Goal: Navigation & Orientation: Find specific page/section

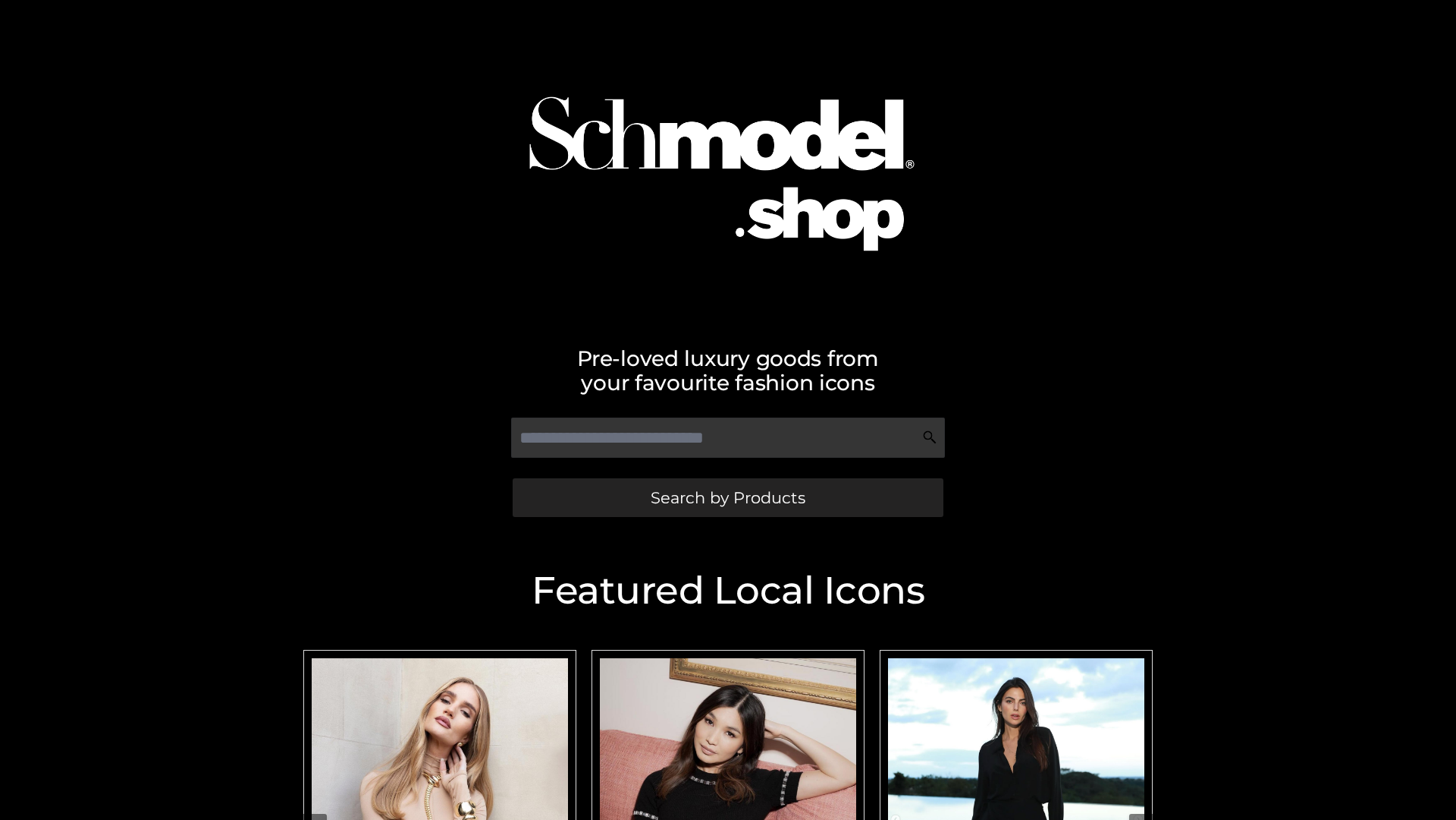
click at [728, 497] on span "Search by Products" at bounding box center [728, 497] width 155 height 16
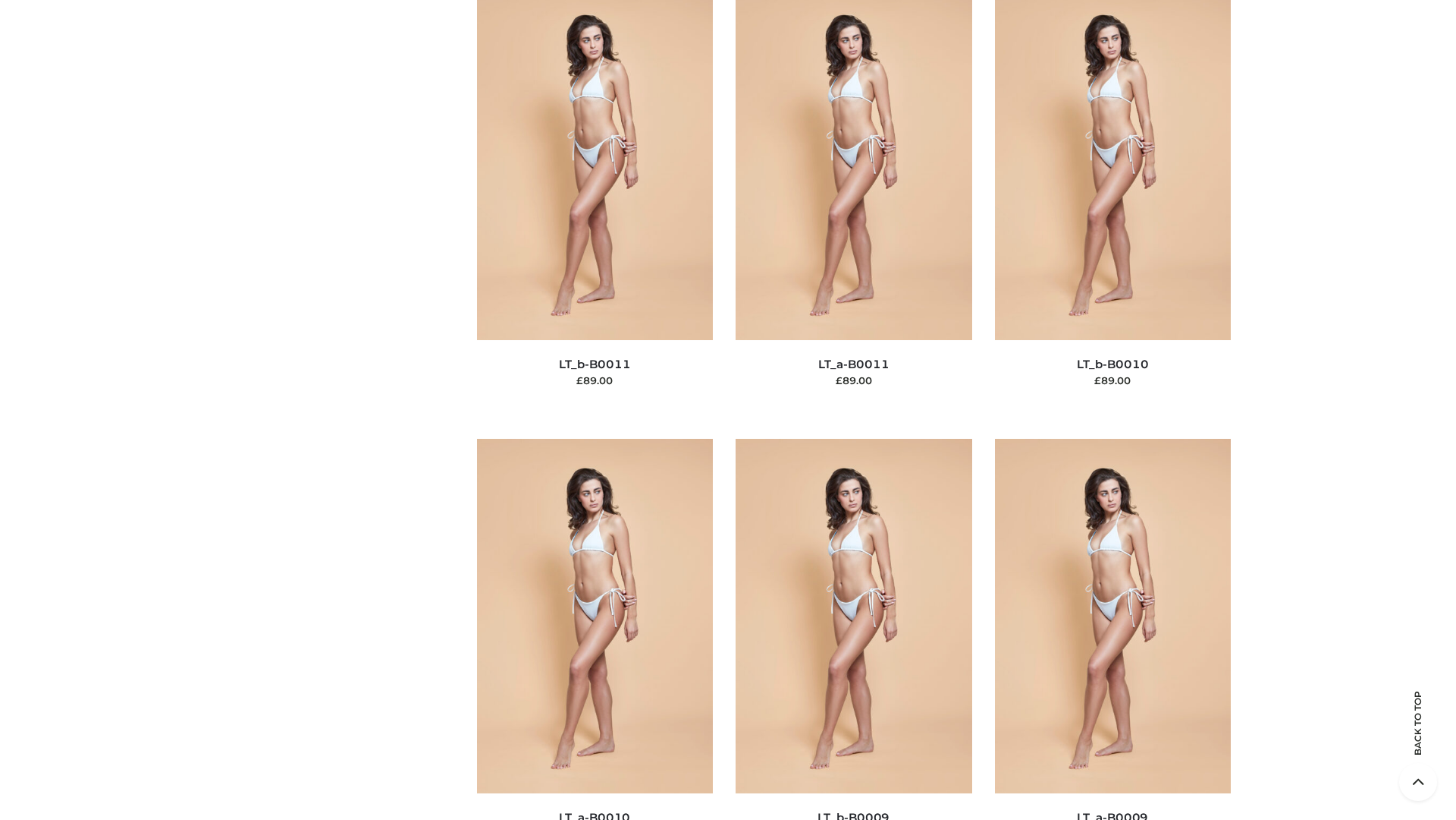
scroll to position [6816, 0]
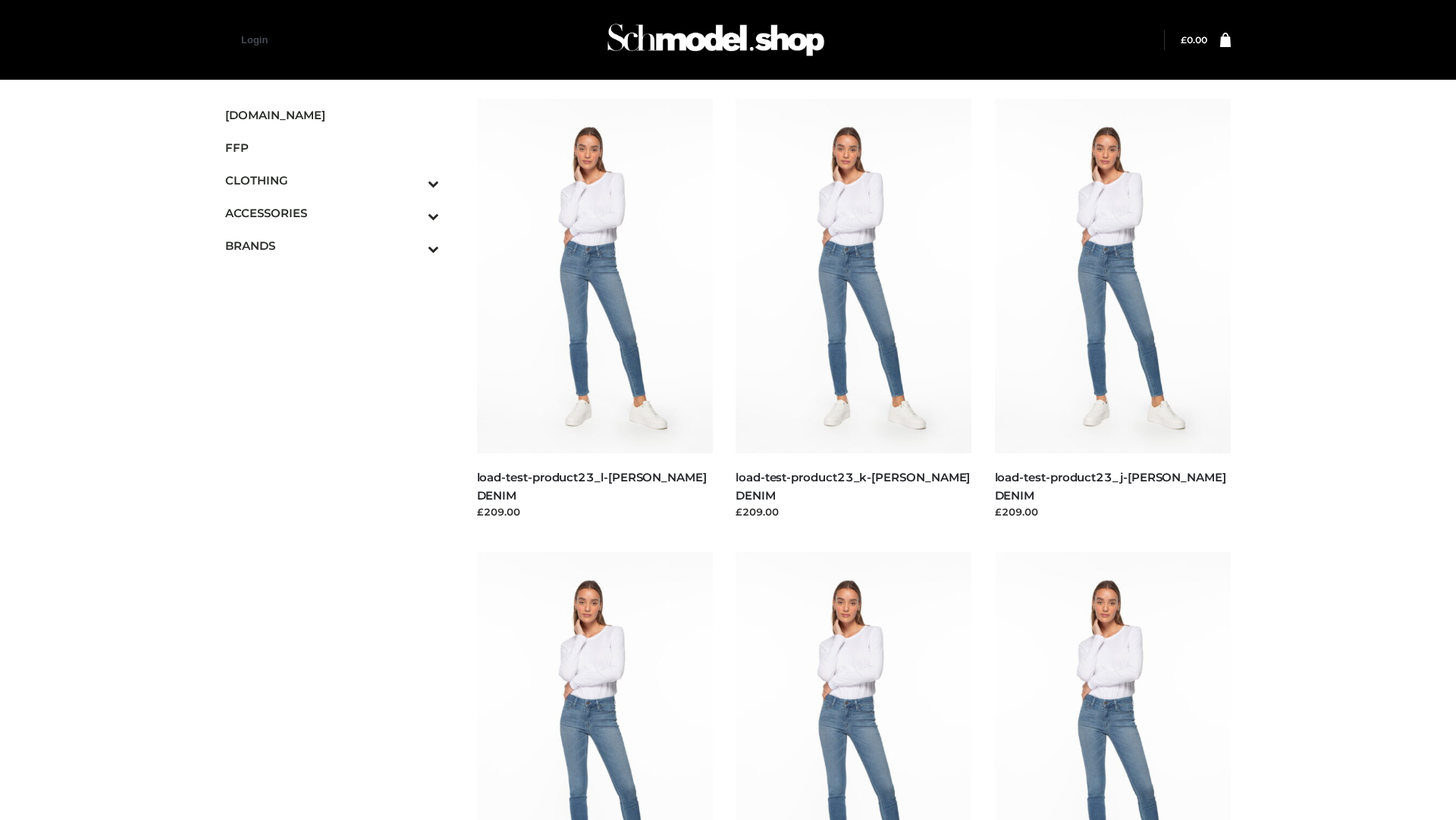
scroll to position [1332, 0]
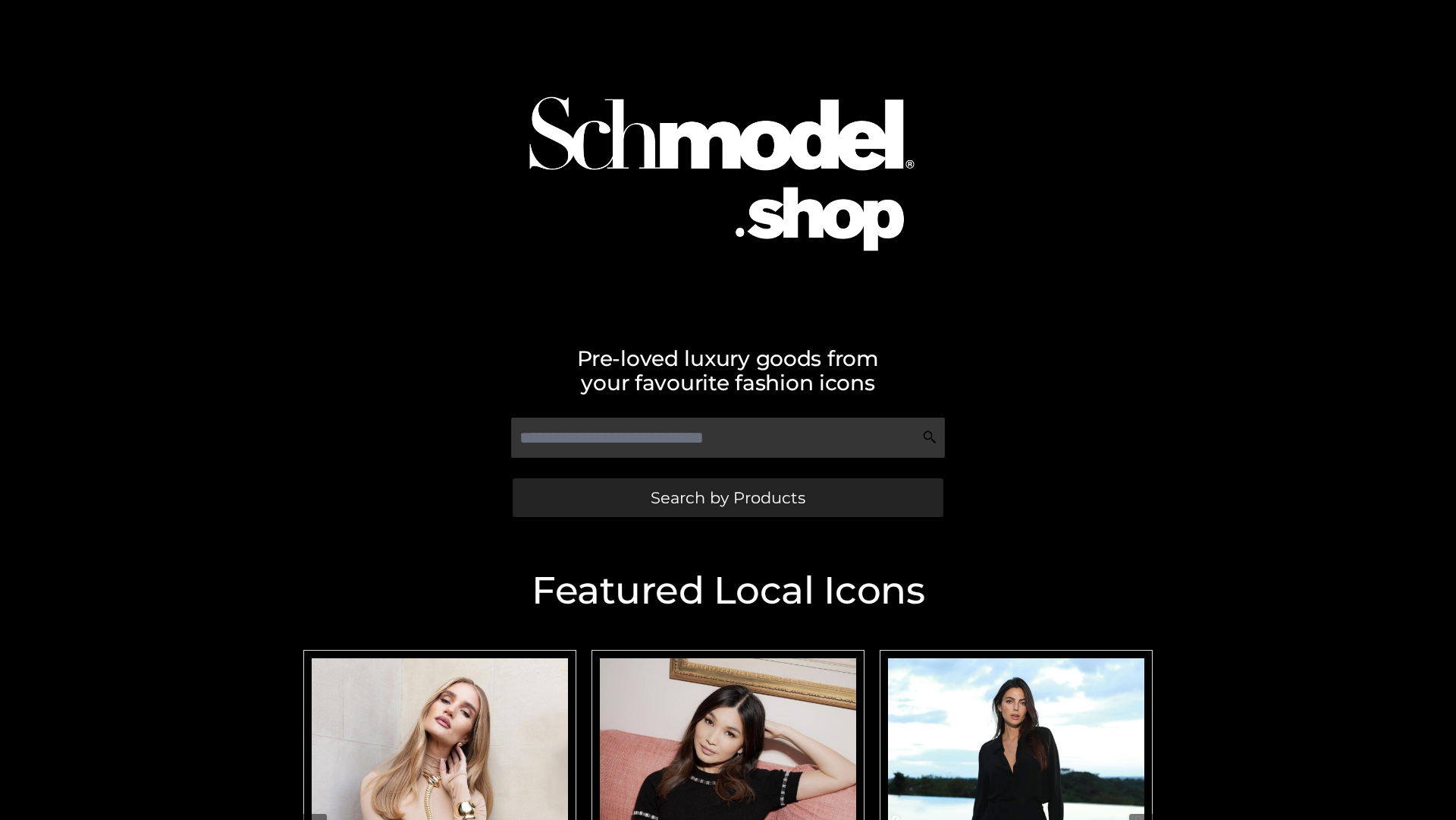
click at [728, 497] on span "Search by Products" at bounding box center [728, 497] width 155 height 16
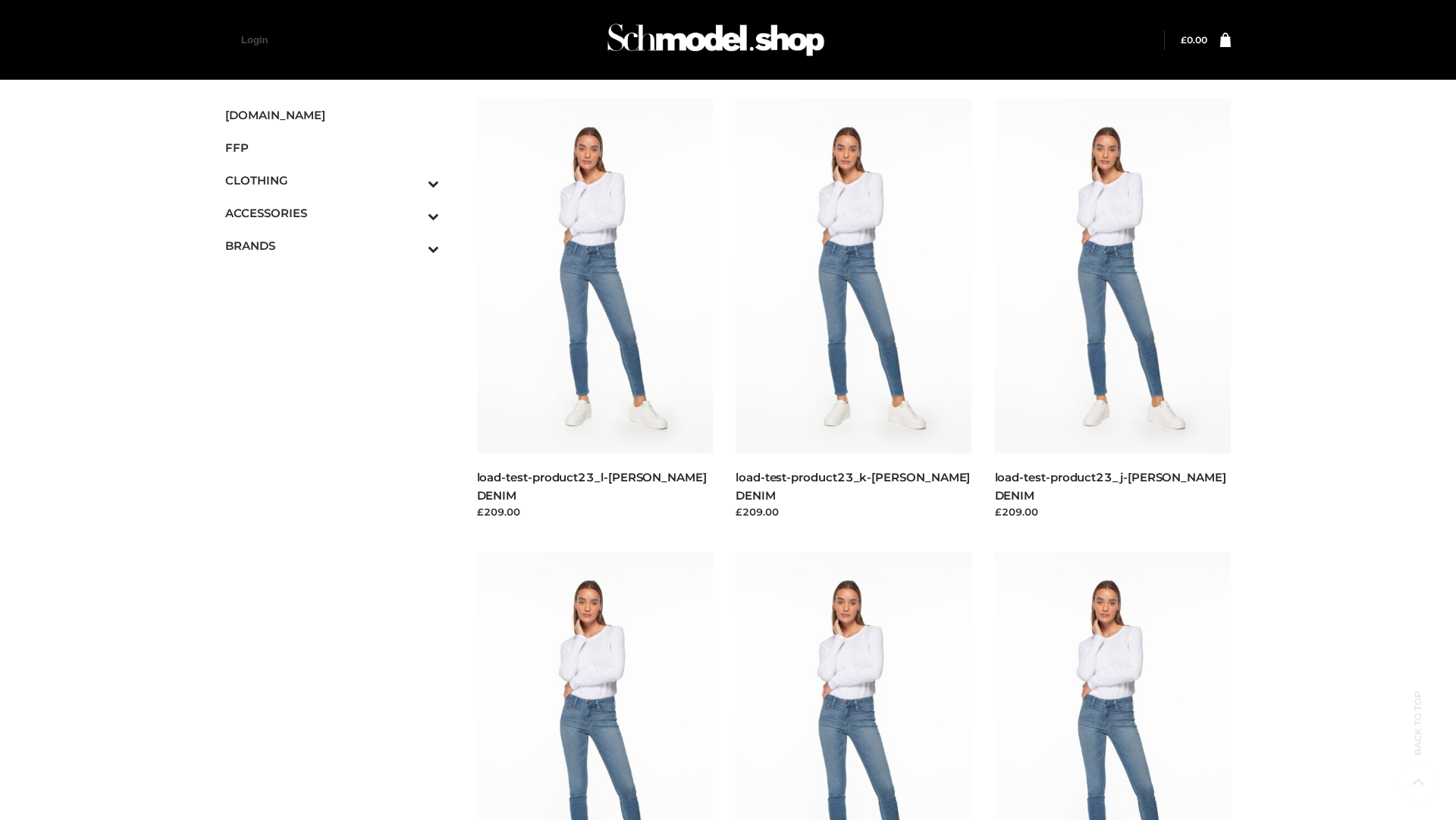
scroll to position [1332, 0]
